Goal: Task Accomplishment & Management: Manage account settings

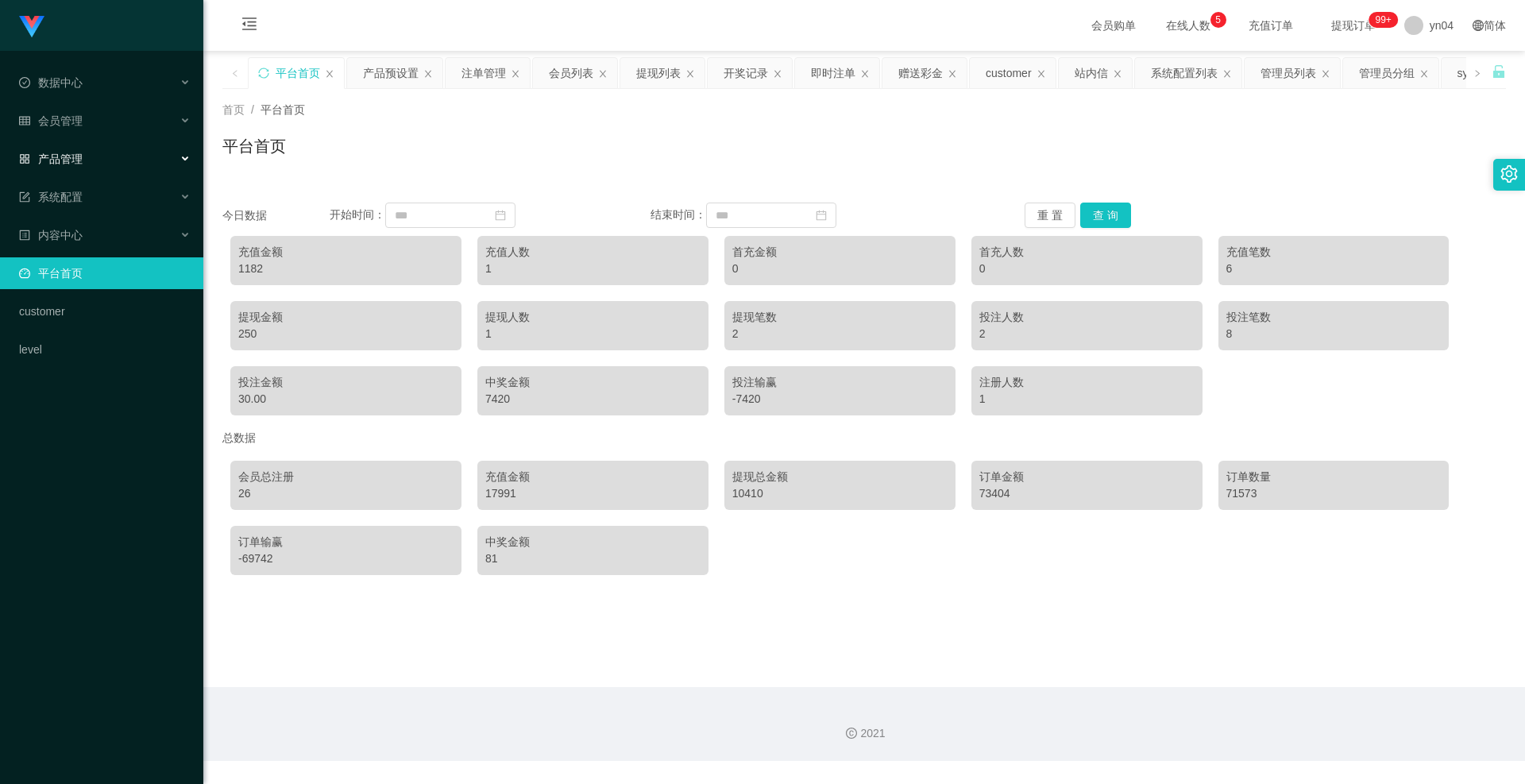
click at [68, 172] on div "产品管理" at bounding box center [101, 159] width 203 height 32
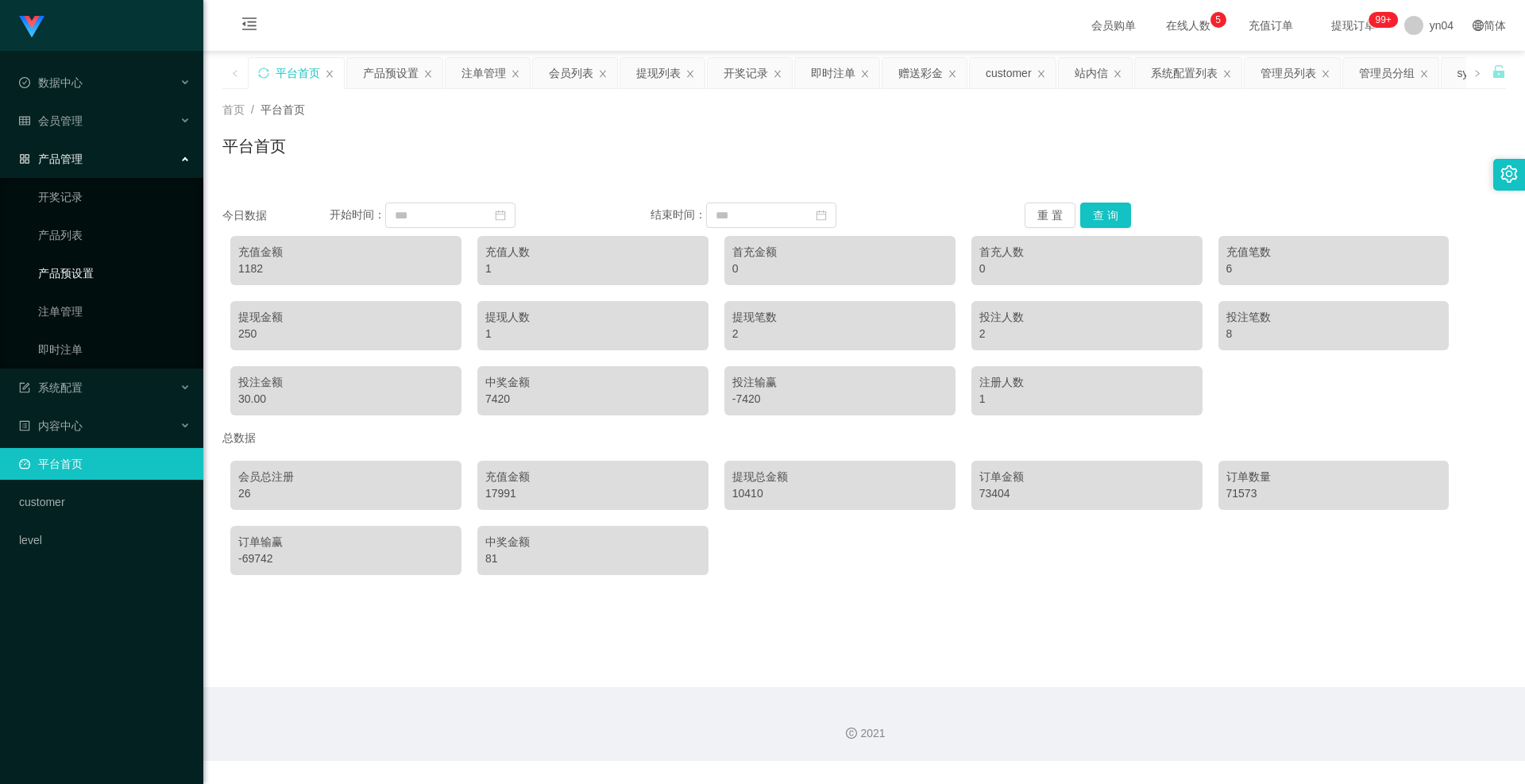
click at [77, 279] on link "产品预设置" at bounding box center [114, 273] width 152 height 32
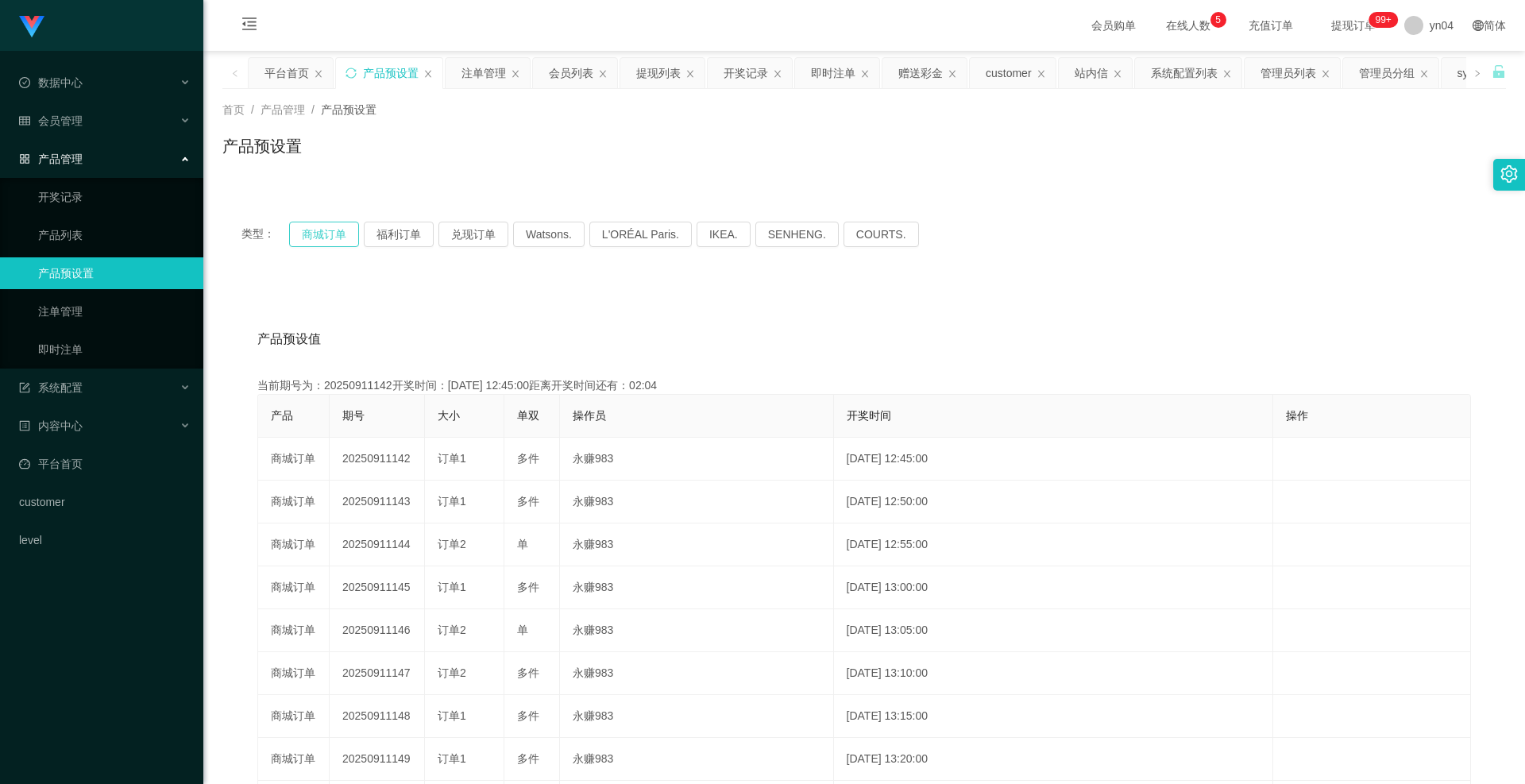
click at [327, 241] on button "商城订单" at bounding box center [324, 234] width 70 height 25
click at [1420, 69] on span "退出登录" at bounding box center [1431, 70] width 45 height 13
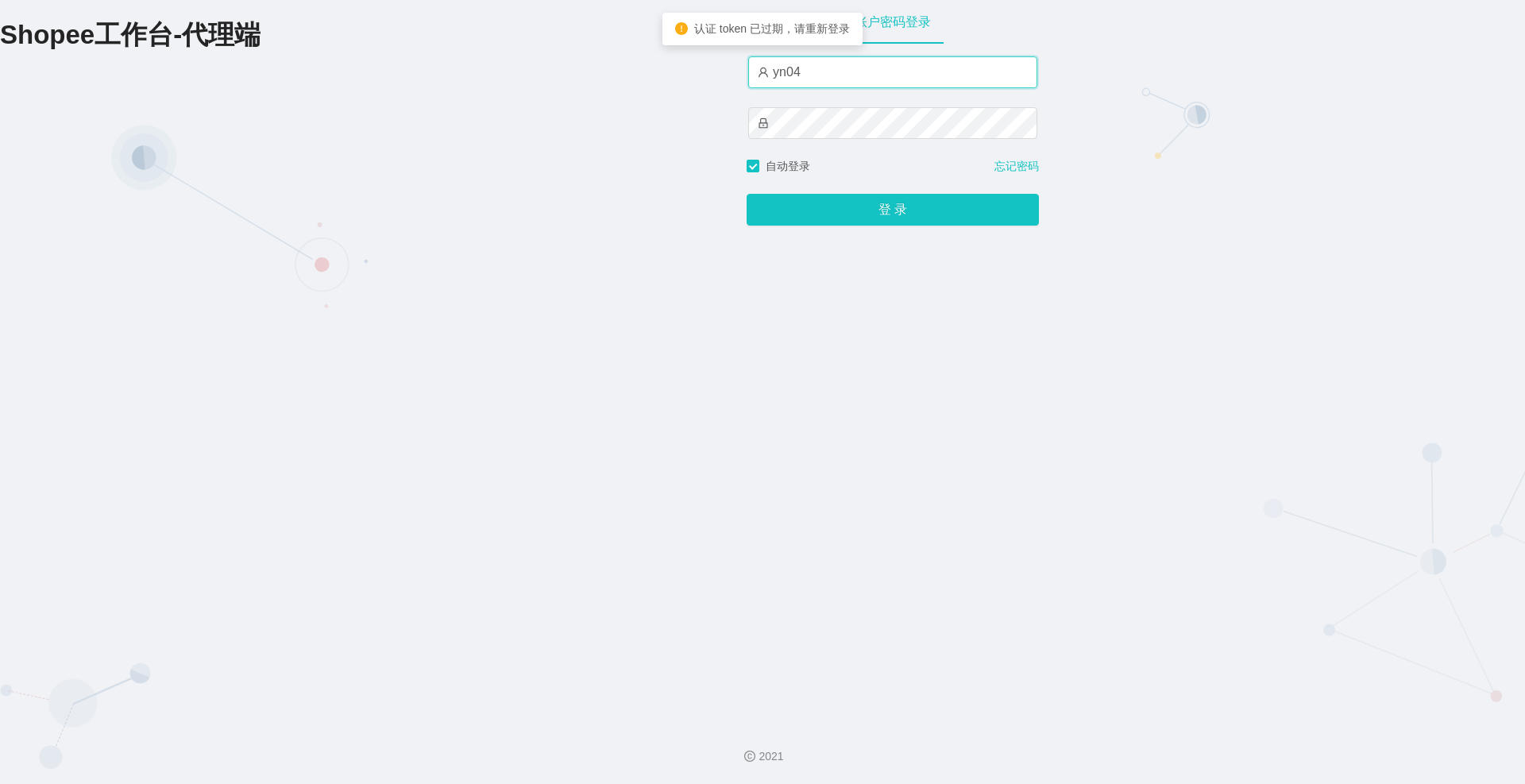
click at [831, 78] on input "yn04" at bounding box center [893, 73] width 289 height 32
type input "yn01"
click at [747, 194] on button "登 录" at bounding box center [893, 210] width 293 height 32
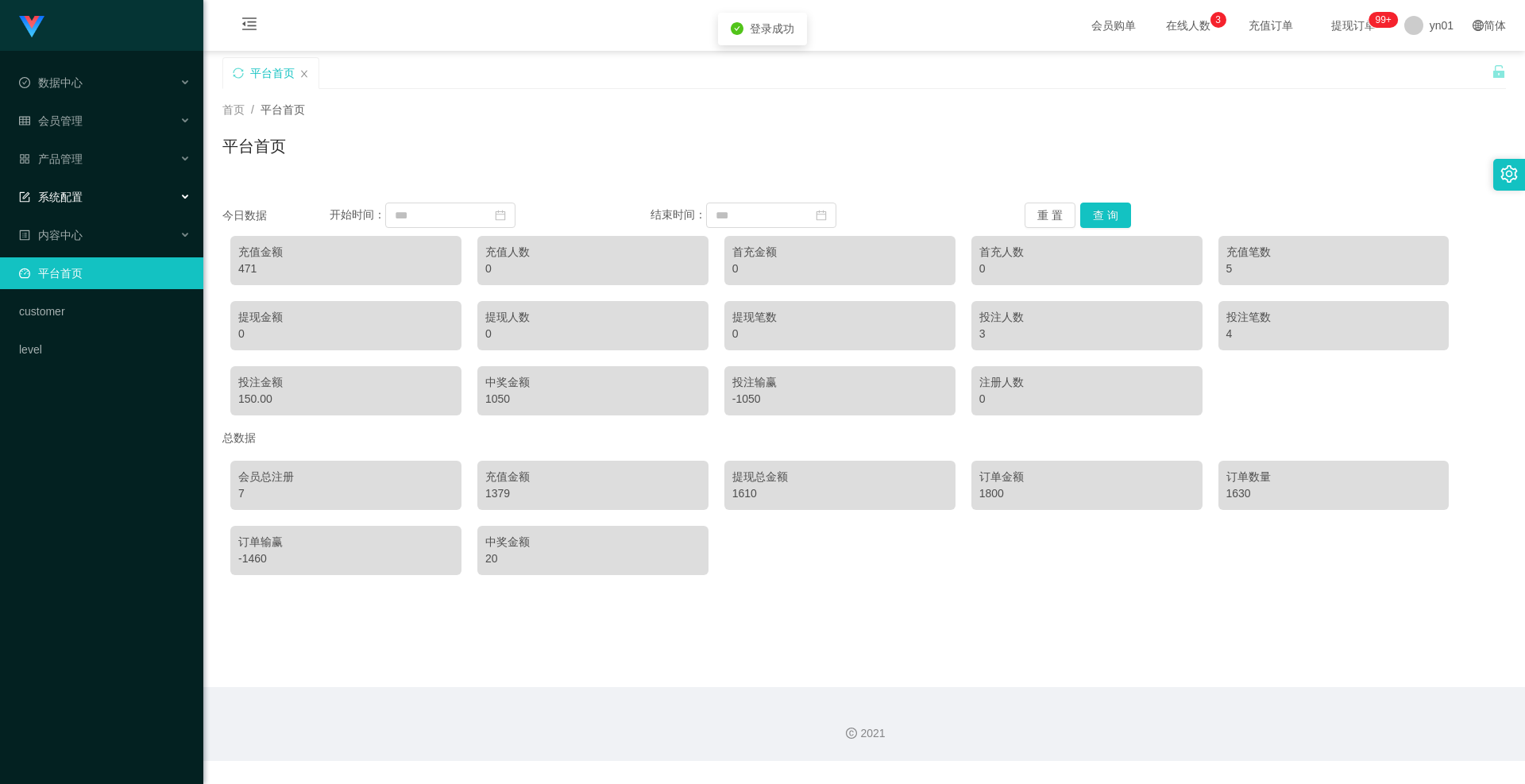
click at [101, 198] on div "系统配置" at bounding box center [101, 197] width 203 height 32
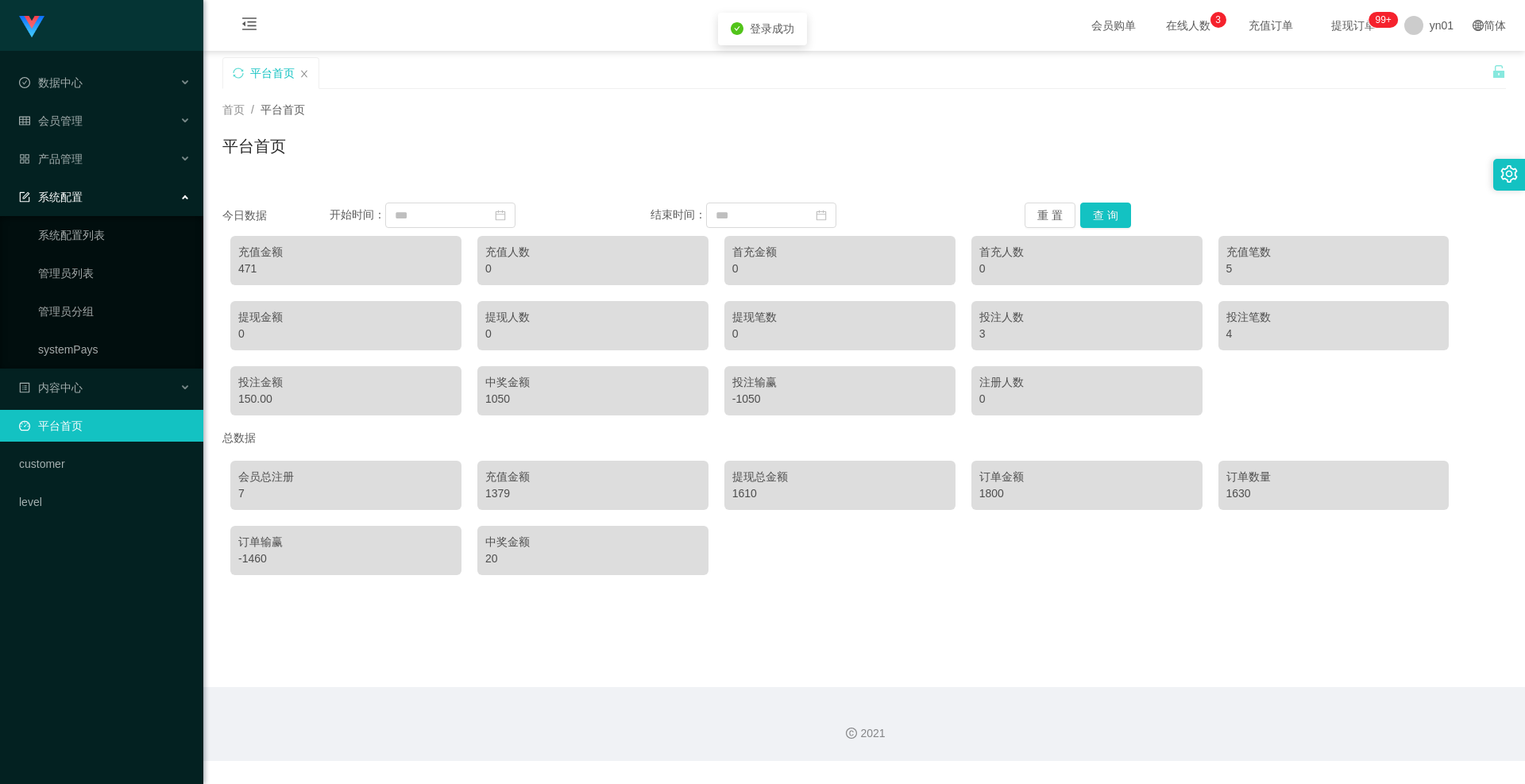
click at [101, 142] on ul "数据中心 会员管理 产品管理 系统配置 系统配置列表 管理员列表 管理员分组 systemPays 内容中心 平台首页 customer level" at bounding box center [101, 292] width 203 height 483
click at [89, 152] on div "产品管理" at bounding box center [101, 159] width 203 height 32
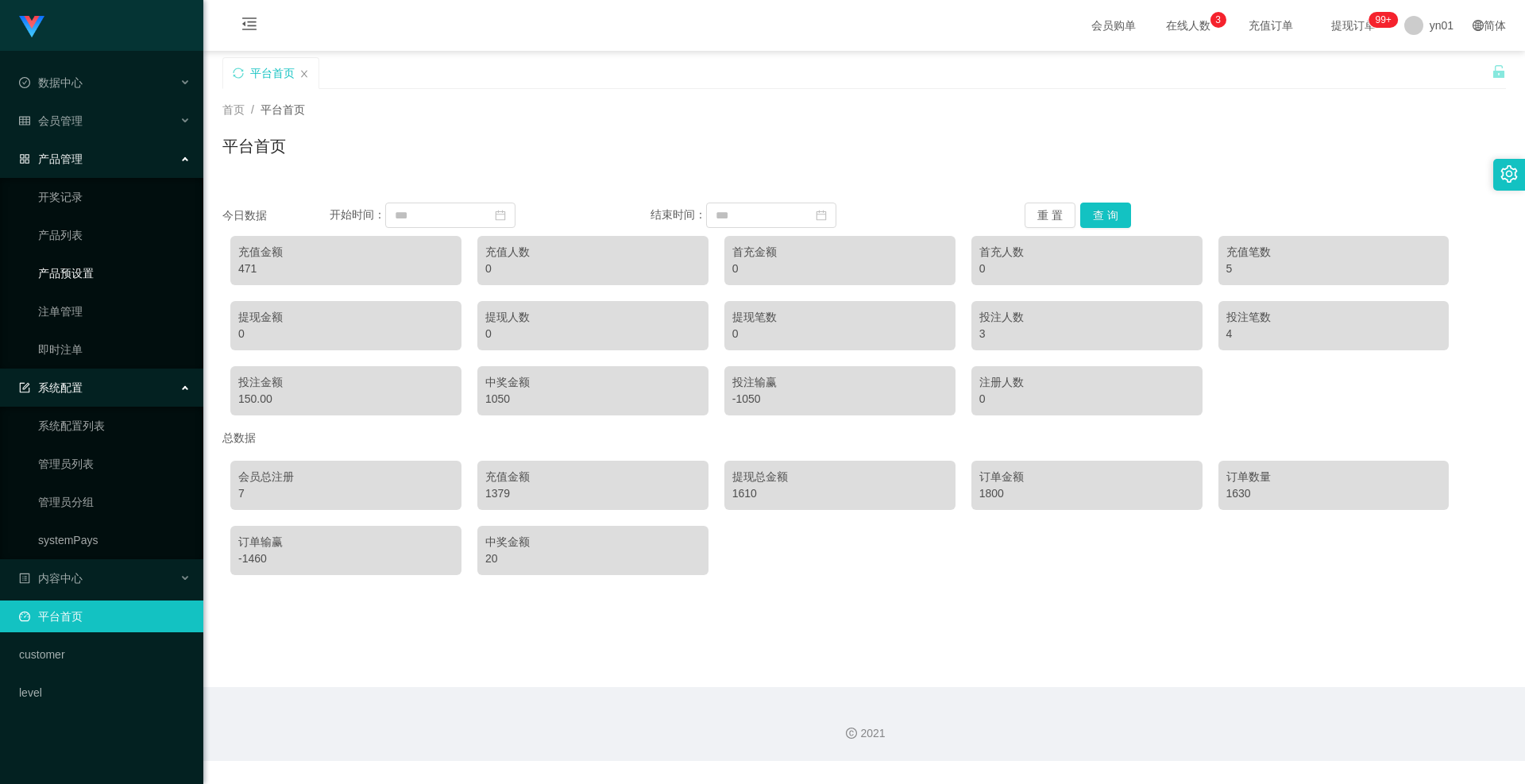
click at [98, 269] on link "产品预设置" at bounding box center [114, 273] width 152 height 32
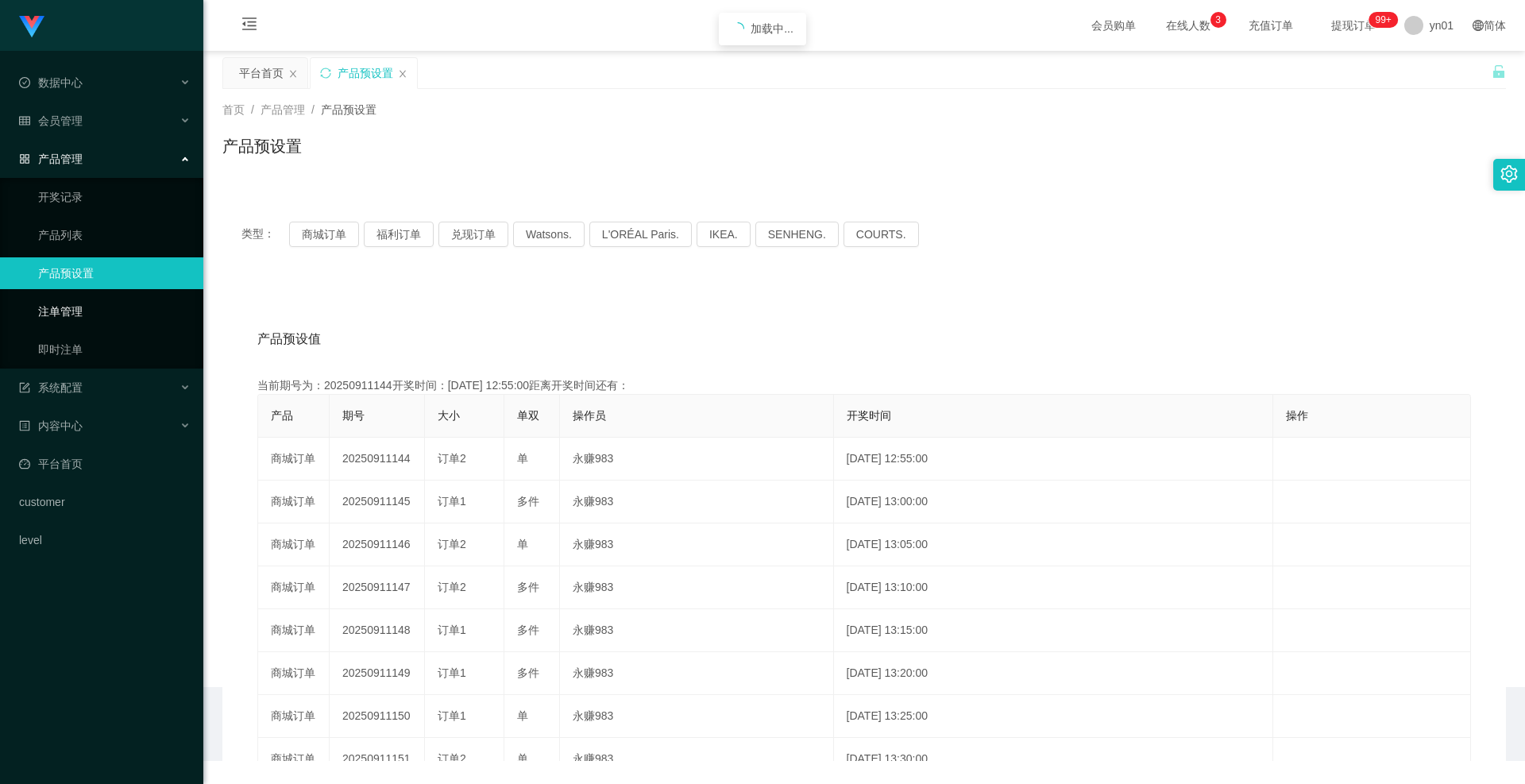
click at [92, 298] on link "注单管理" at bounding box center [114, 312] width 152 height 32
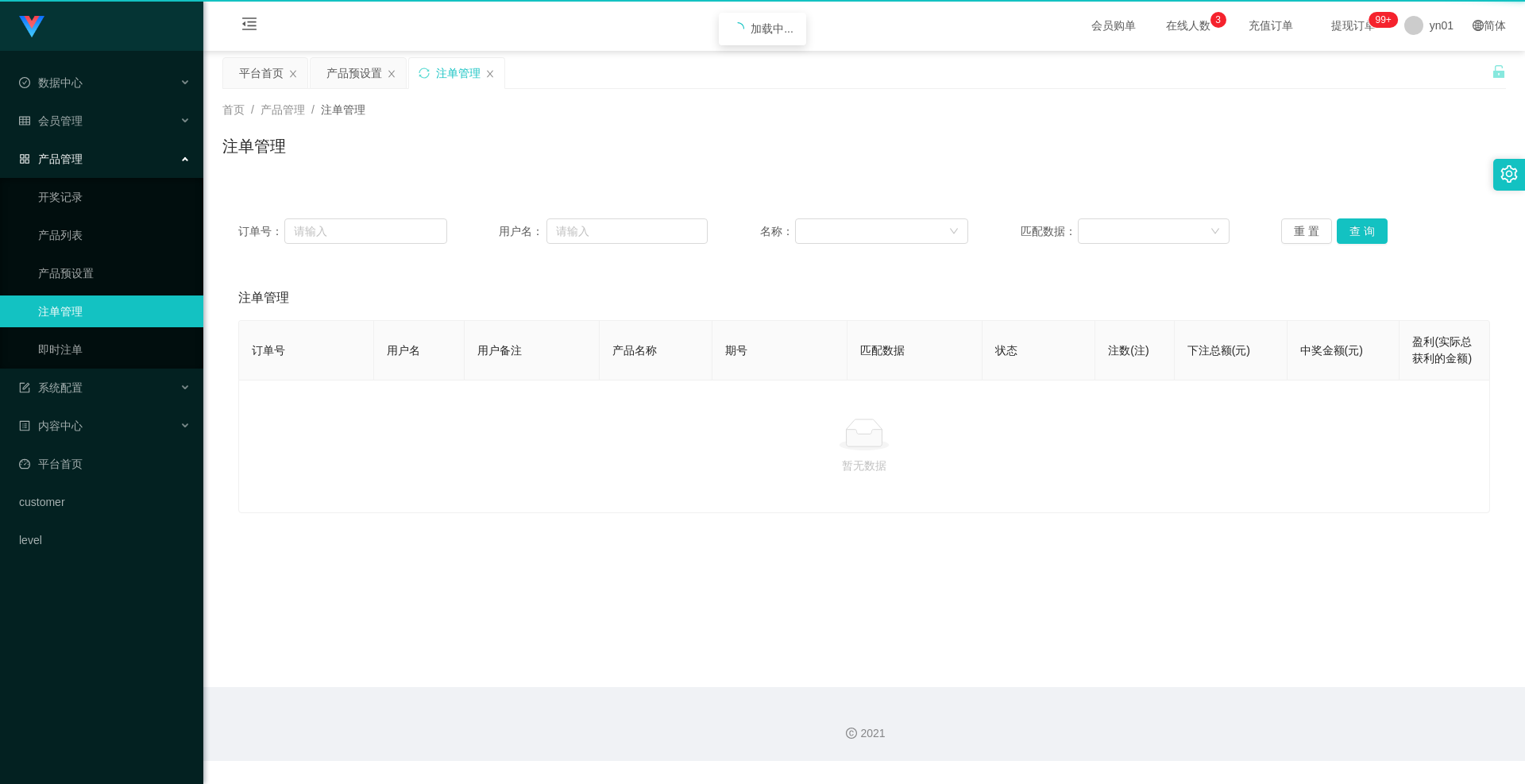
drag, startPoint x: 90, startPoint y: 304, endPoint x: 99, endPoint y: 303, distance: 9.1
click at [90, 304] on link "注单管理" at bounding box center [114, 312] width 152 height 32
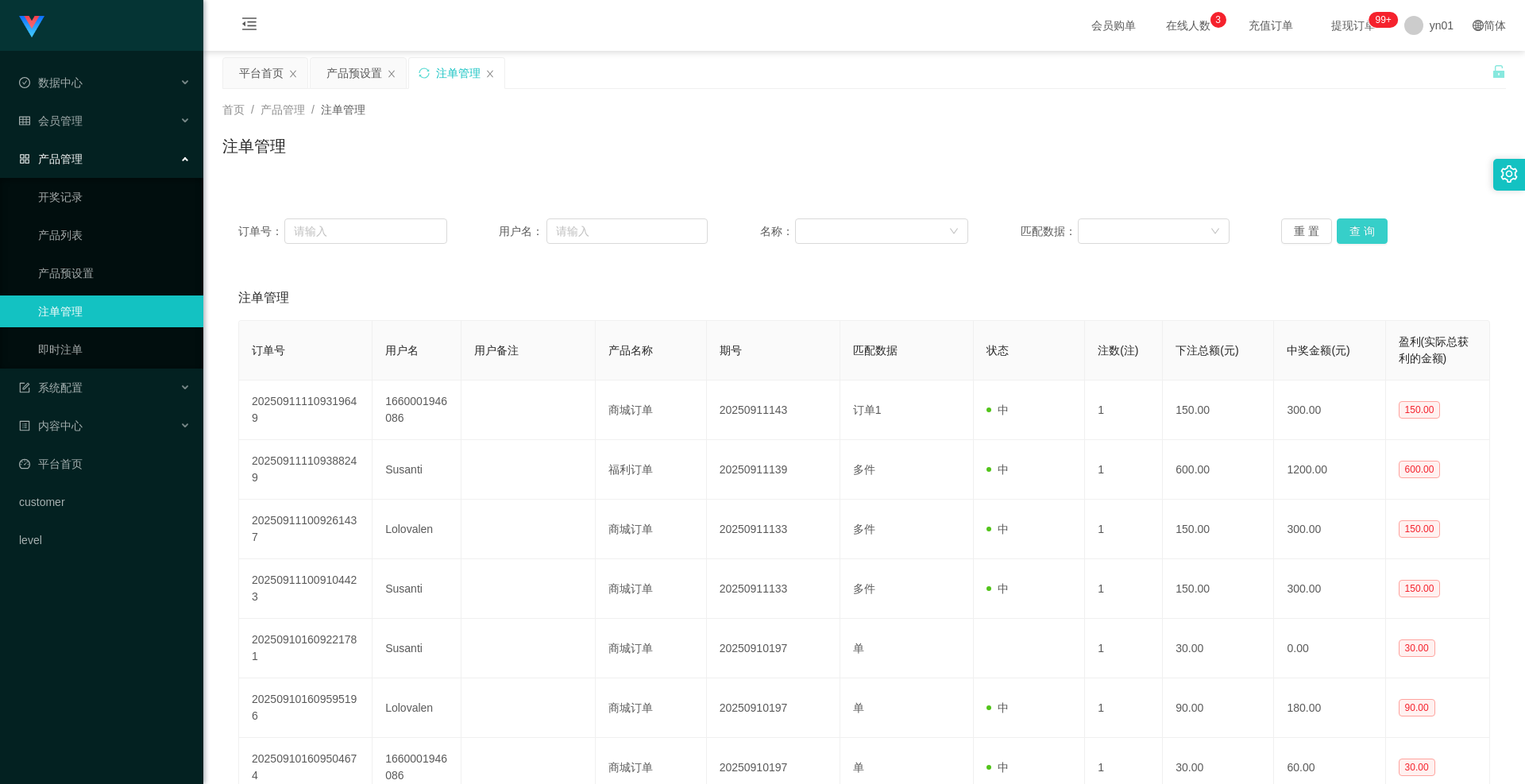
click at [1355, 231] on button "查 询" at bounding box center [1362, 231] width 51 height 25
click at [1355, 231] on div "重 置 查 询" at bounding box center [1385, 231] width 209 height 25
click at [1355, 231] on button "查 询" at bounding box center [1362, 231] width 51 height 25
click at [1355, 231] on div "重 置 查 询" at bounding box center [1385, 231] width 209 height 25
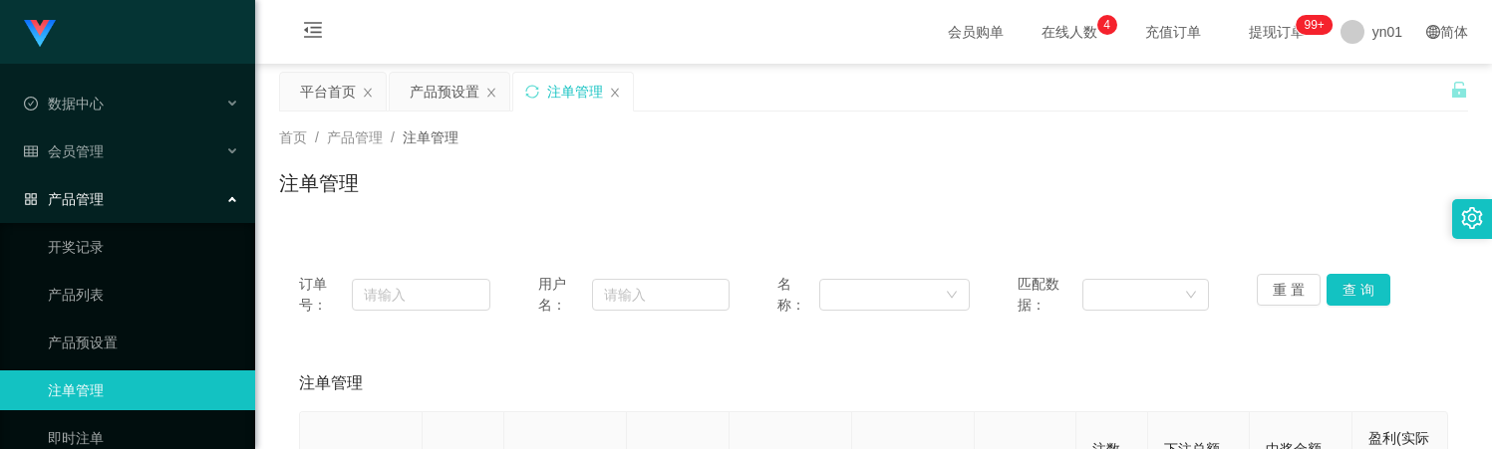
click at [1114, 147] on div "首页 / 产品管理 / 注单管理 /" at bounding box center [873, 138] width 1189 height 21
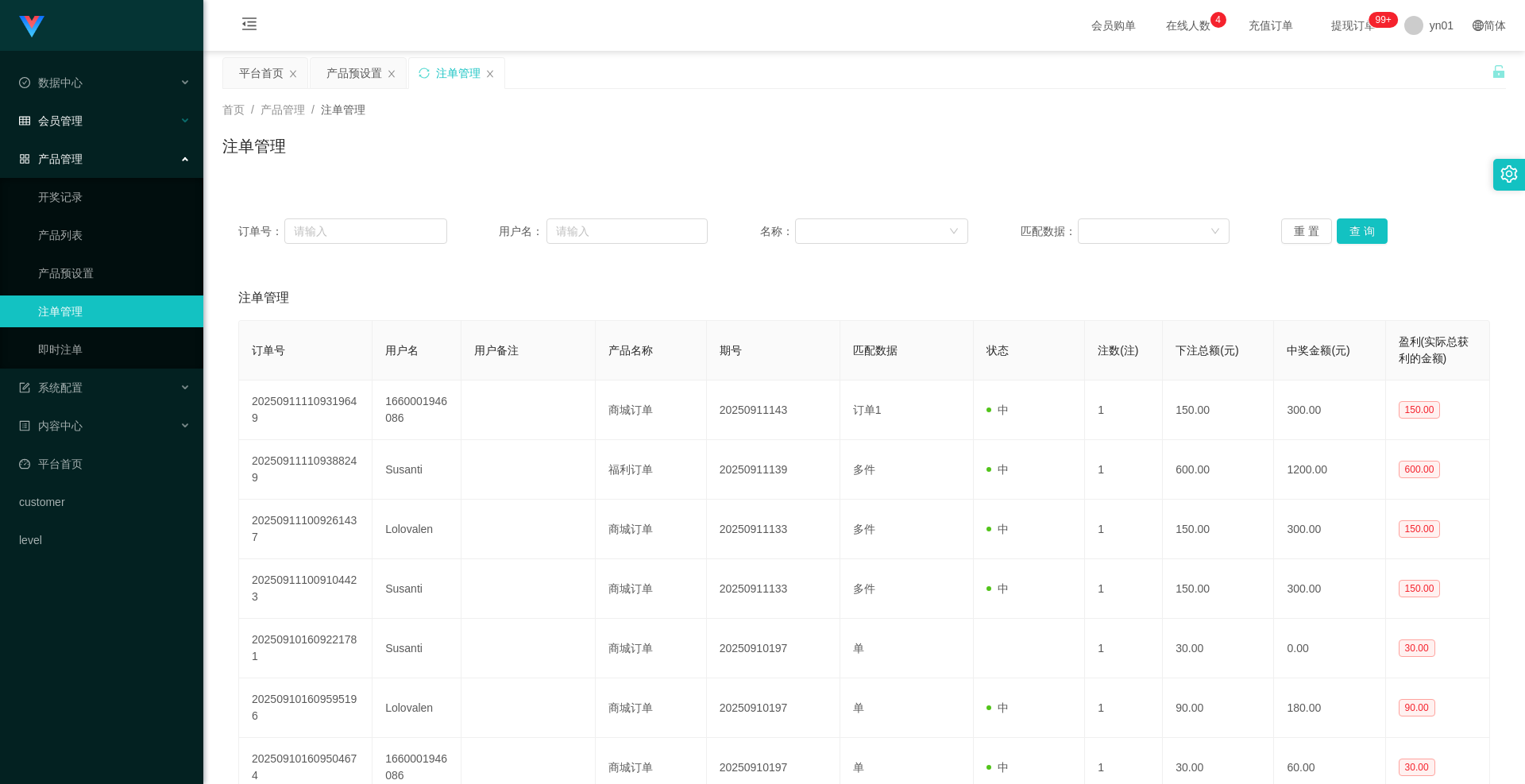
click at [82, 127] on span "会员管理" at bounding box center [51, 120] width 64 height 13
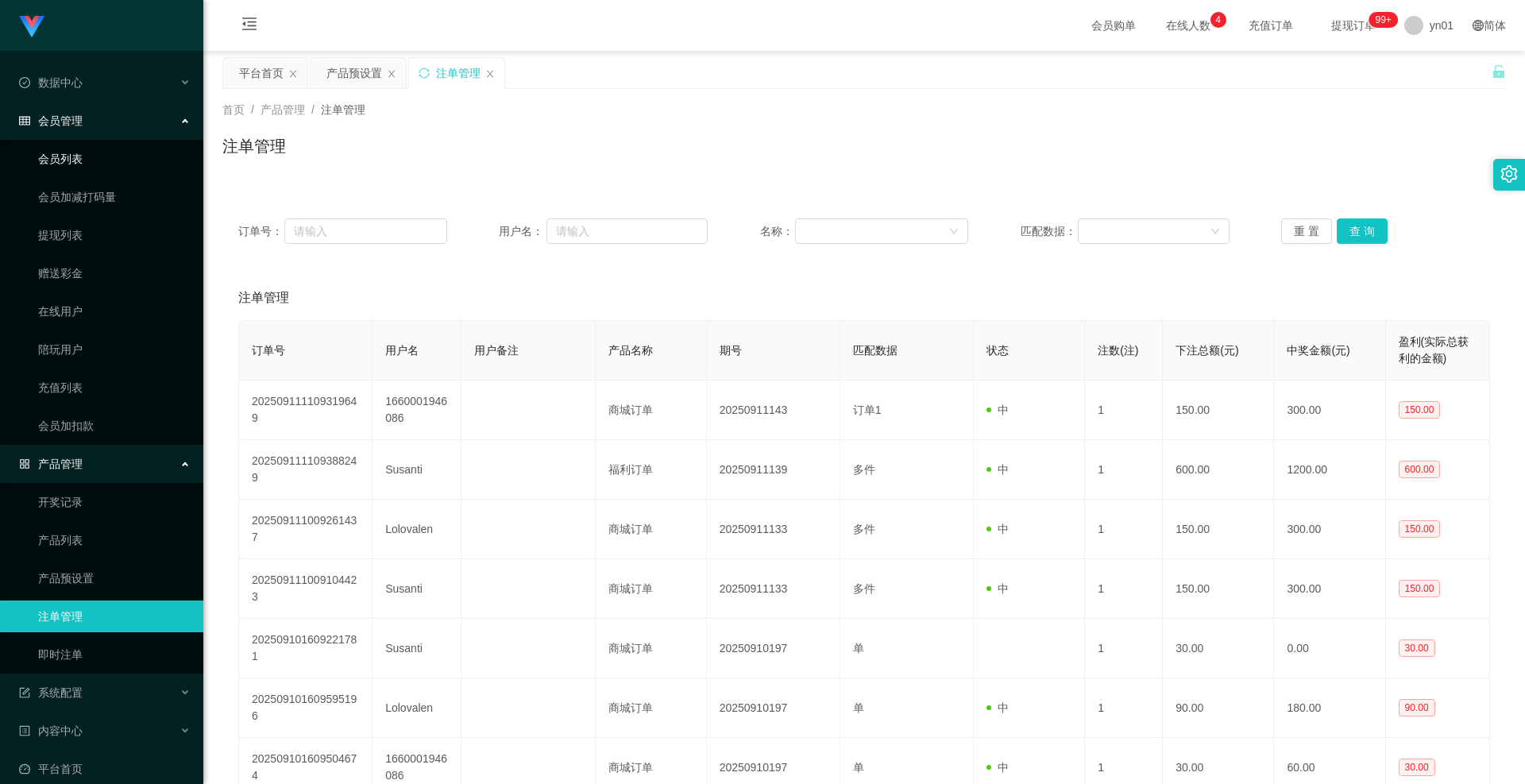
click at [78, 151] on link "会员列表" at bounding box center [114, 159] width 152 height 32
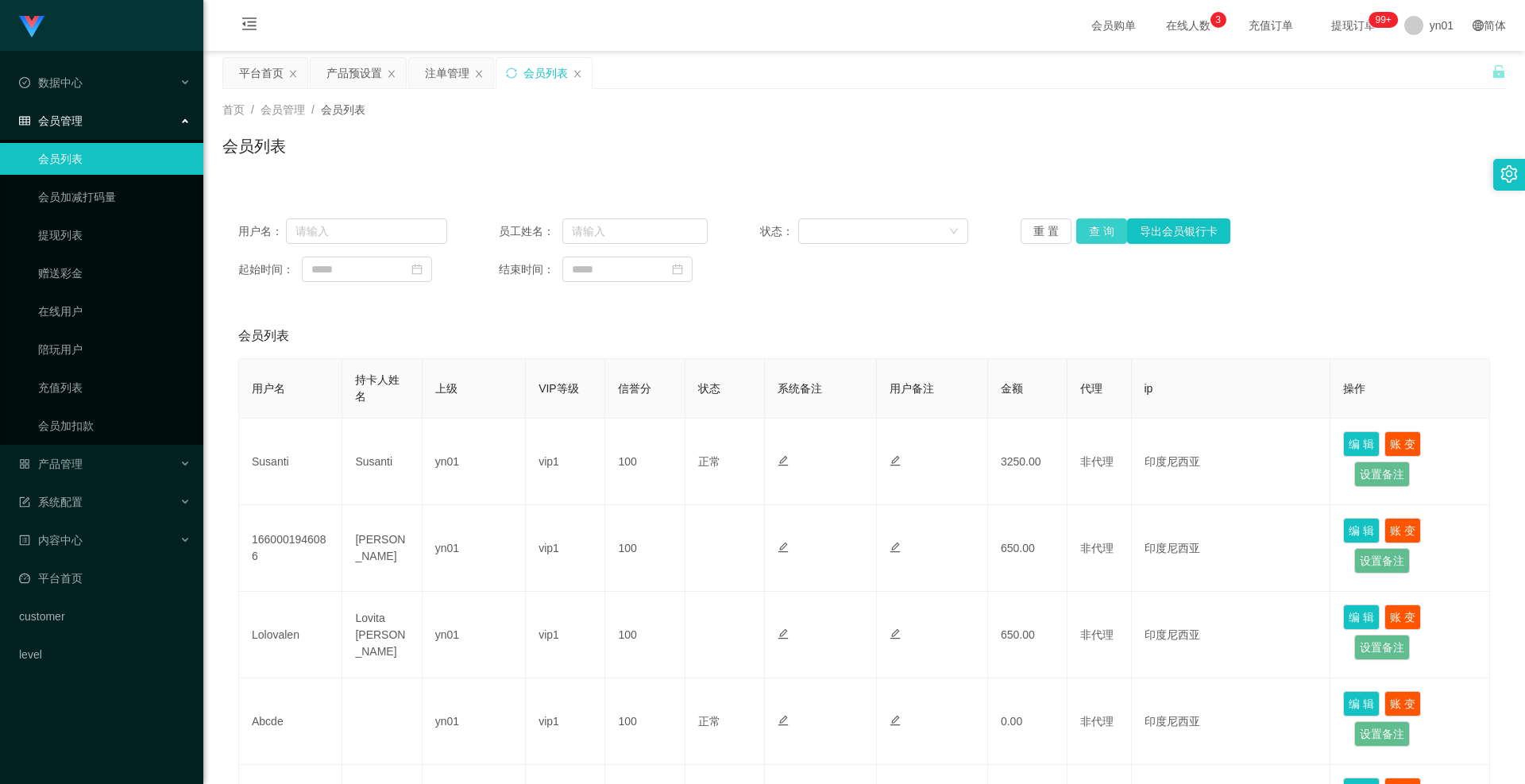
click at [1098, 233] on button "查 询" at bounding box center [1102, 231] width 51 height 25
click at [1098, 233] on div "重 置 查 询 导出会员银行卡" at bounding box center [1126, 231] width 209 height 25
click at [1098, 233] on button "查 询" at bounding box center [1102, 231] width 51 height 25
click at [1098, 233] on div "重 置 查 询 导出会员银行卡" at bounding box center [1126, 231] width 209 height 25
click at [1098, 233] on button "查 询" at bounding box center [1102, 231] width 51 height 25
